Goal: Task Accomplishment & Management: Manage account settings

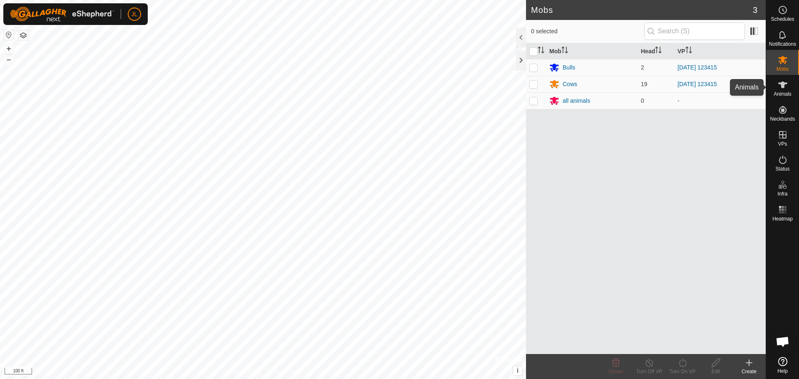
click at [785, 89] on icon at bounding box center [782, 85] width 10 height 10
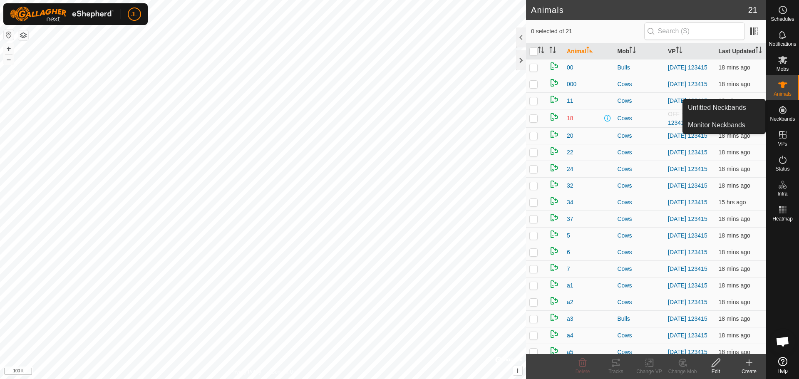
click at [783, 116] on span "Neckbands" at bounding box center [781, 118] width 25 height 5
click at [725, 125] on link "Monitor Neckbands" at bounding box center [724, 125] width 82 height 17
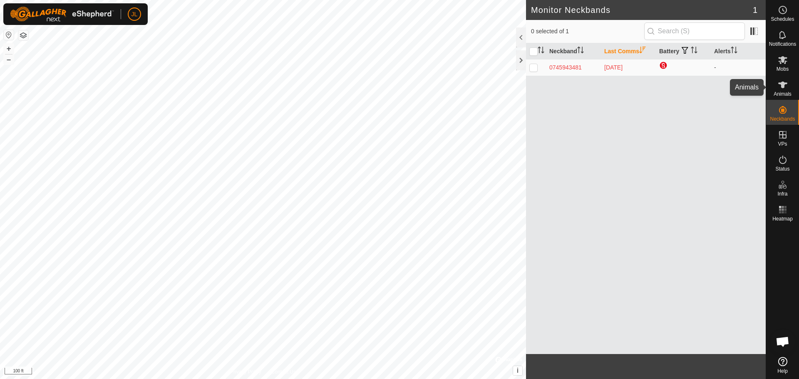
click at [781, 85] on icon at bounding box center [782, 85] width 9 height 7
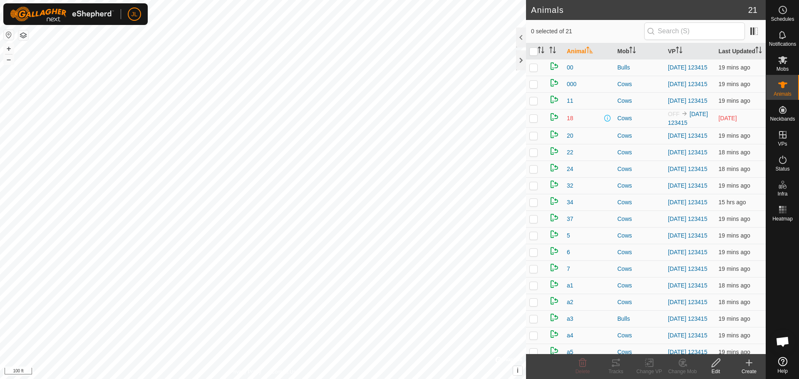
click at [717, 361] on icon at bounding box center [715, 363] width 10 height 10
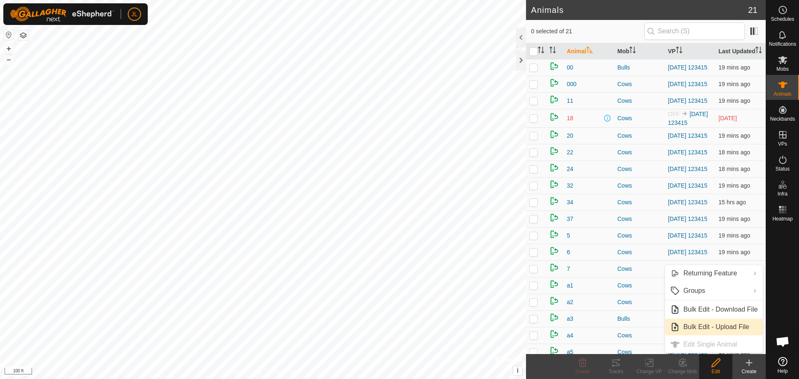
click at [711, 326] on link "Bulk Edit - Upload File" at bounding box center [714, 327] width 98 height 17
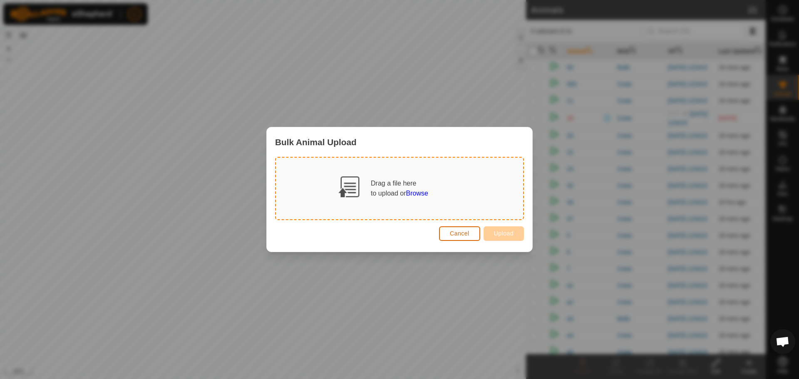
click at [460, 235] on span "Cancel" at bounding box center [460, 233] width 20 height 7
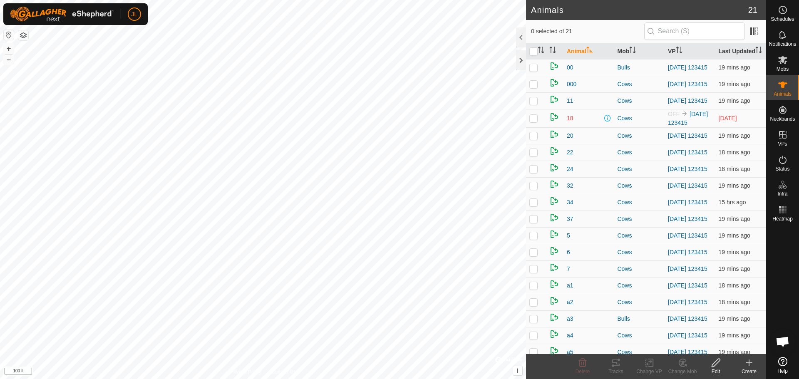
click at [713, 361] on icon at bounding box center [715, 363] width 10 height 10
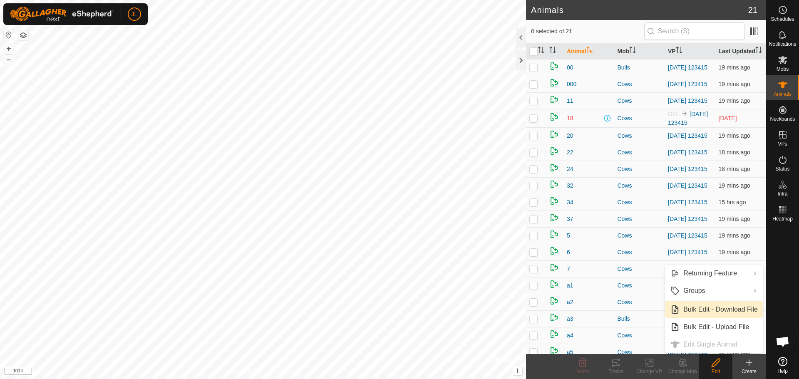
click at [700, 307] on link "Bulk Edit - Download File" at bounding box center [714, 309] width 98 height 17
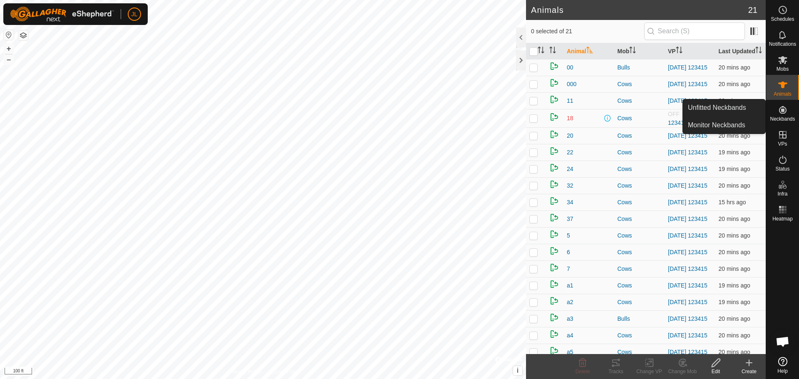
click at [782, 111] on icon at bounding box center [782, 109] width 7 height 7
click at [717, 110] on link "Unfitted Neckbands" at bounding box center [724, 107] width 82 height 17
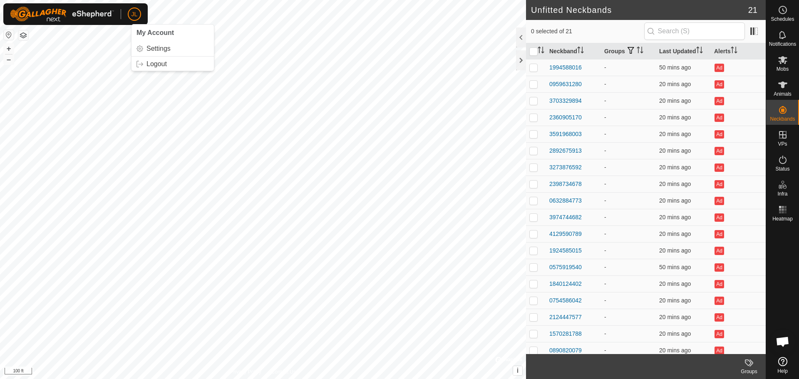
click at [132, 15] on span "JL" at bounding box center [134, 14] width 6 height 9
click at [165, 64] on link "Logout" at bounding box center [172, 63] width 82 height 13
